Goal: Task Accomplishment & Management: Manage account settings

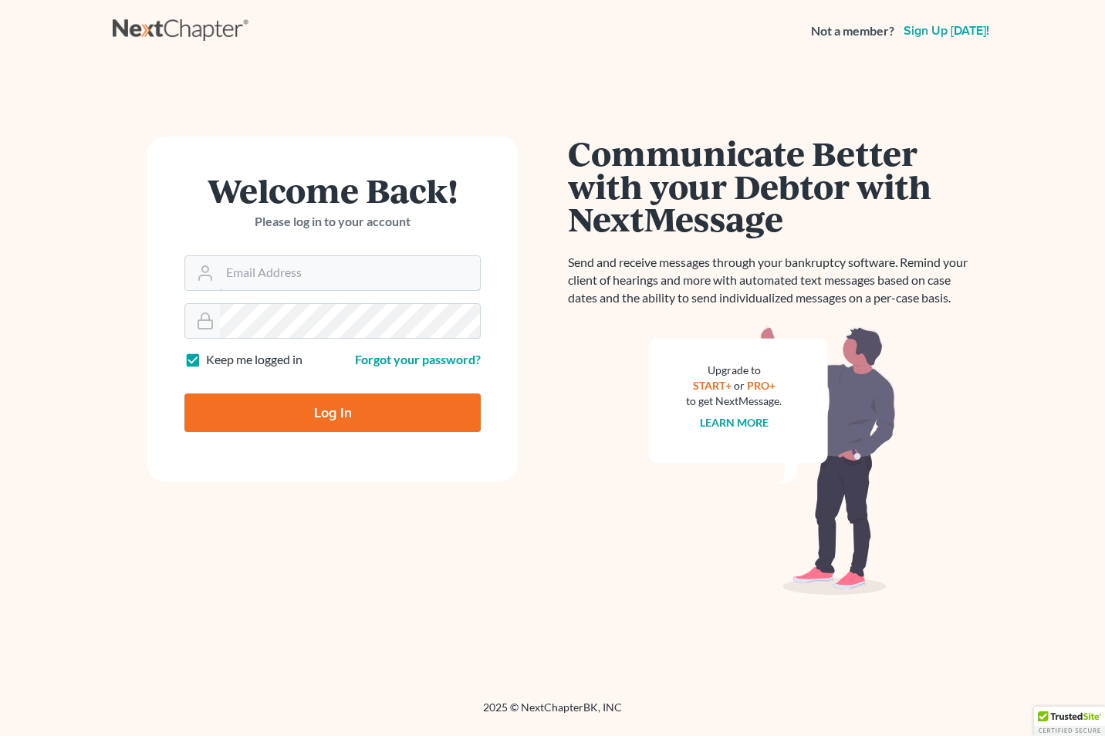
drag, startPoint x: 414, startPoint y: 272, endPoint x: 407, endPoint y: 278, distance: 9.4
click at [414, 272] on input "Email Address" at bounding box center [350, 273] width 260 height 34
type input "[EMAIL_ADDRESS][DOMAIN_NAME]"
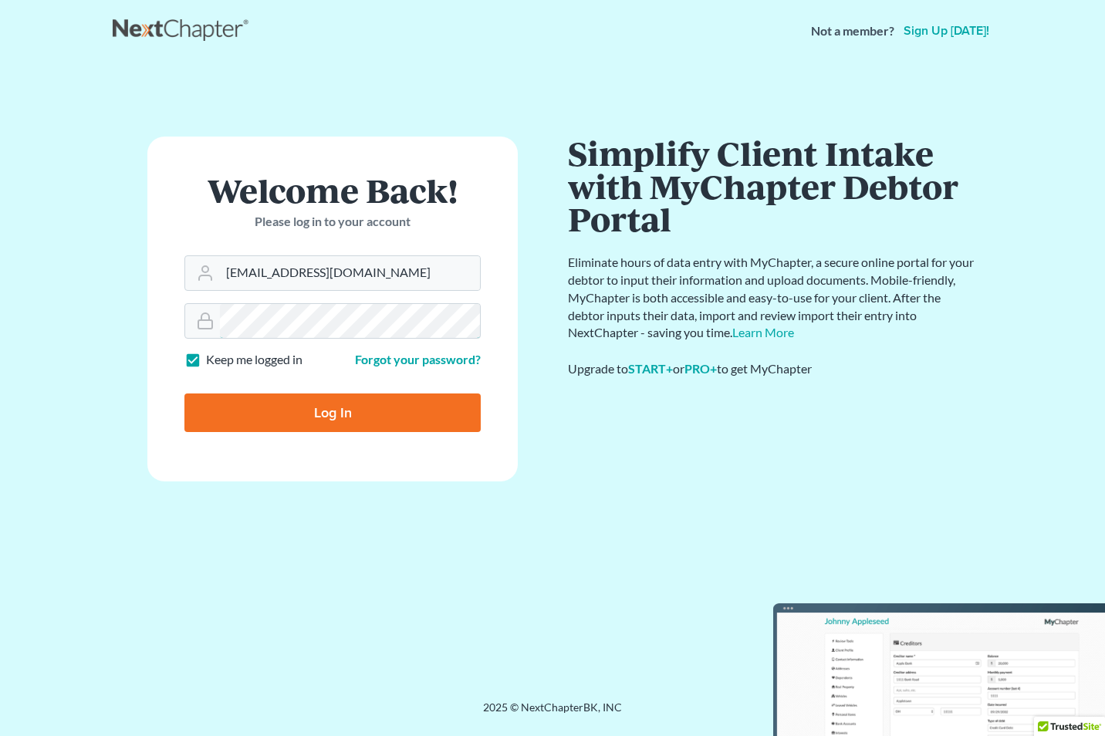
click at [184, 394] on input "Log In" at bounding box center [332, 413] width 296 height 39
type input "Thinking..."
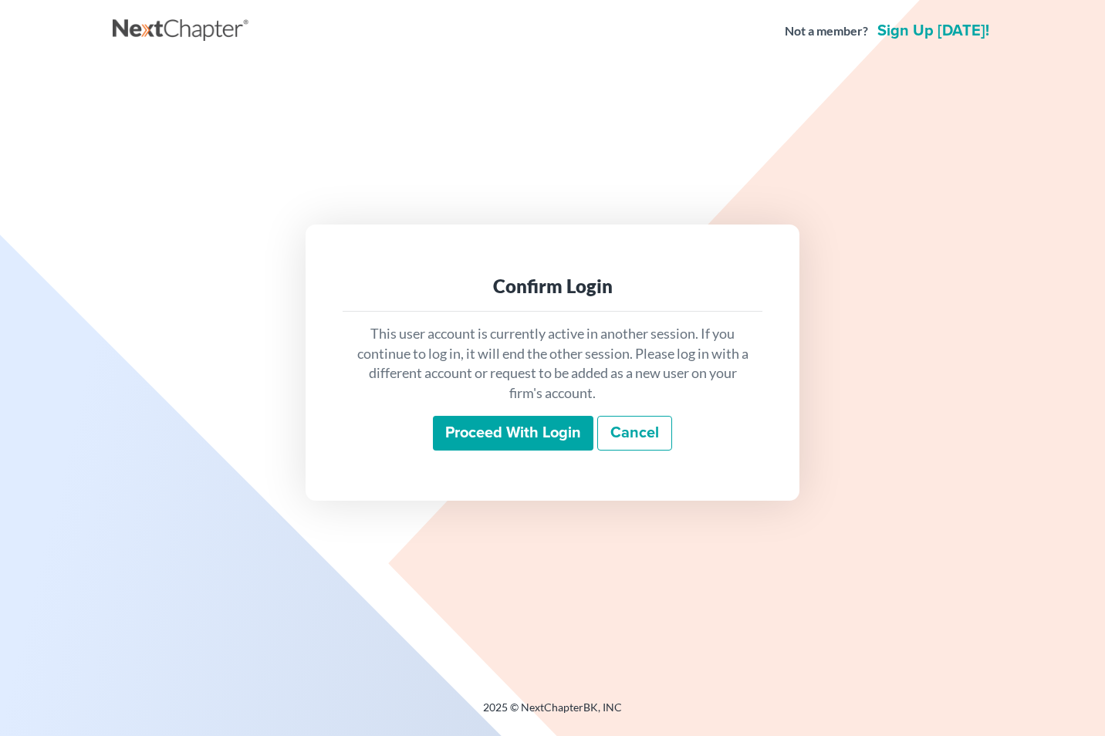
click at [491, 434] on input "Proceed with login" at bounding box center [513, 433] width 161 height 35
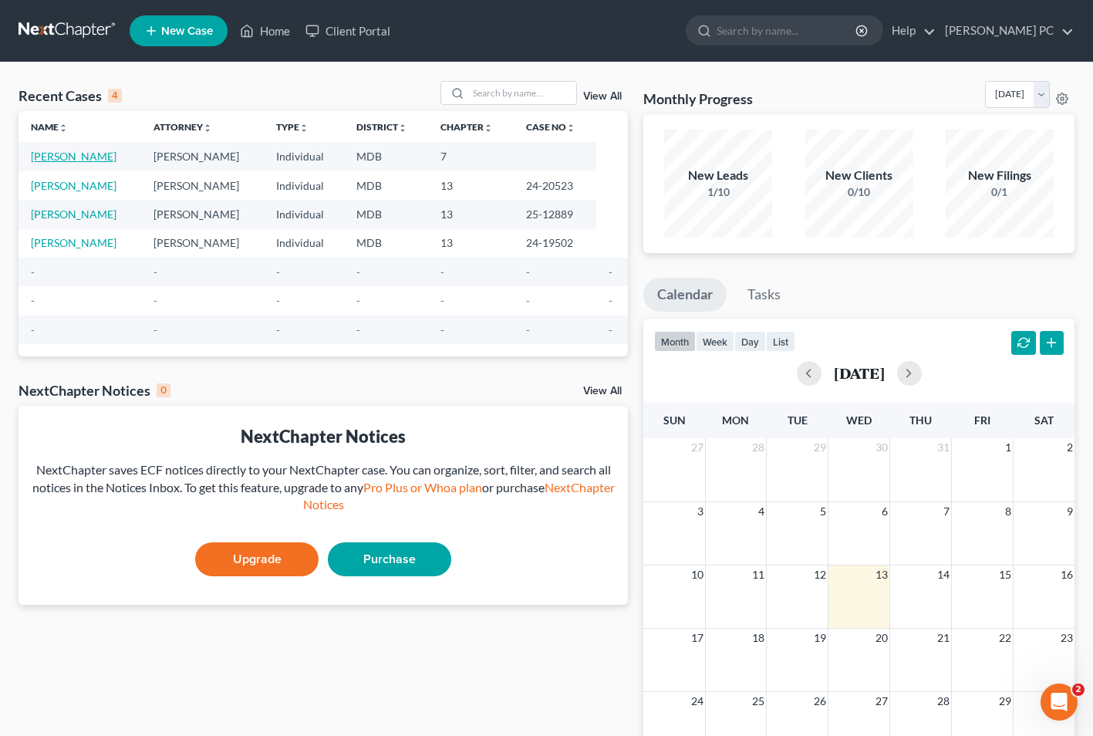
click at [52, 157] on link "[PERSON_NAME]" at bounding box center [74, 156] width 86 height 13
